Goal: Check status: Check status

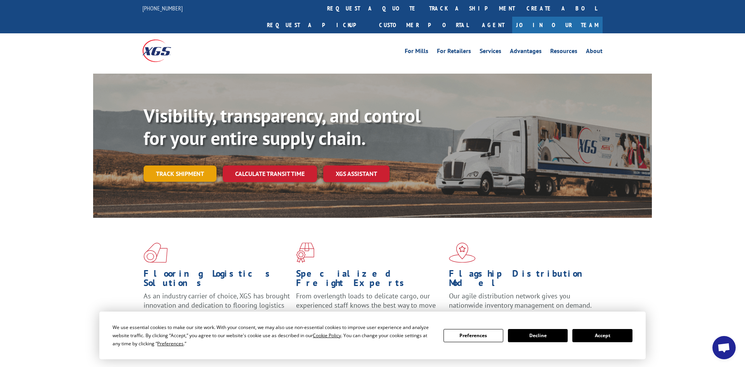
click at [191, 166] on link "Track shipment" at bounding box center [180, 174] width 73 height 16
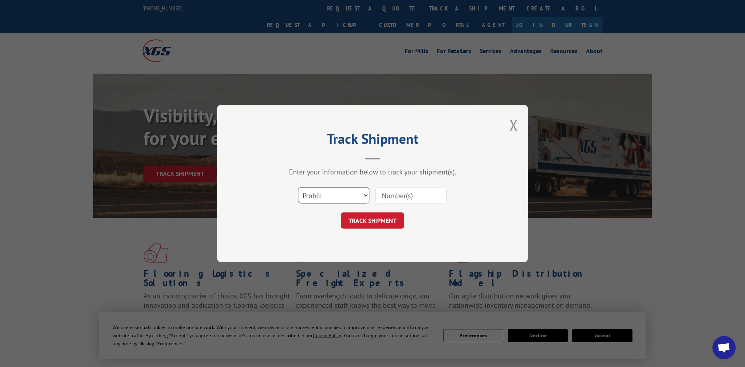
select select "bol"
click option "BOL" at bounding box center [0, 0] width 0 height 0
click at [388, 201] on input at bounding box center [410, 195] width 71 height 16
type input "5"
click at [403, 201] on input "483" at bounding box center [410, 195] width 71 height 16
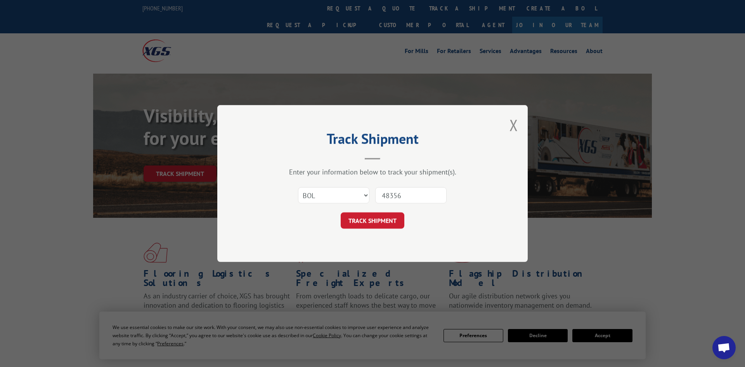
type input "483568"
click button "TRACK SHIPMENT" at bounding box center [373, 221] width 64 height 16
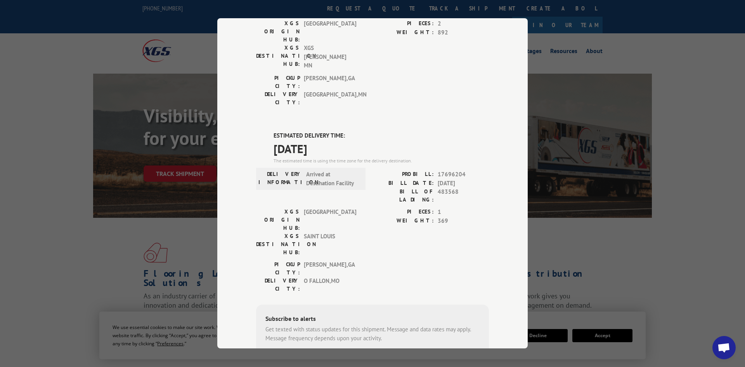
scroll to position [126, 0]
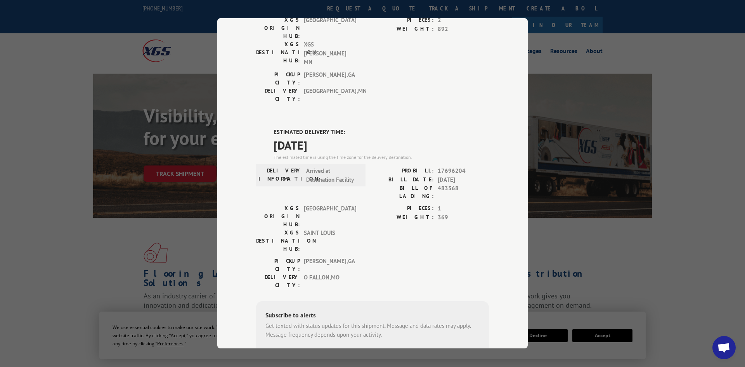
click at [73, 243] on div "Track Shipment DELIVERED DELIVERY INFORMATION: [DATE] 03:45 pm DROP TRAILER PRO…" at bounding box center [372, 183] width 745 height 367
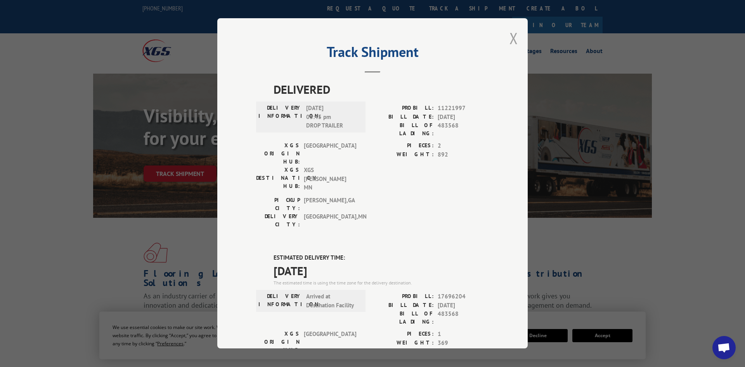
click at [516, 36] on button "Close modal" at bounding box center [513, 38] width 9 height 21
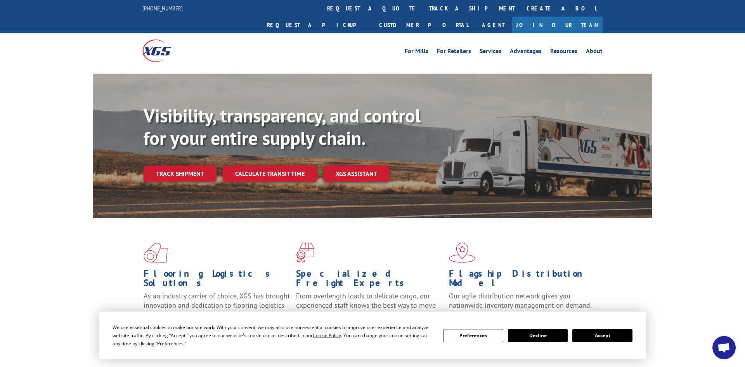
click at [595, 334] on button "Accept" at bounding box center [602, 335] width 60 height 13
